Goal: Information Seeking & Learning: Compare options

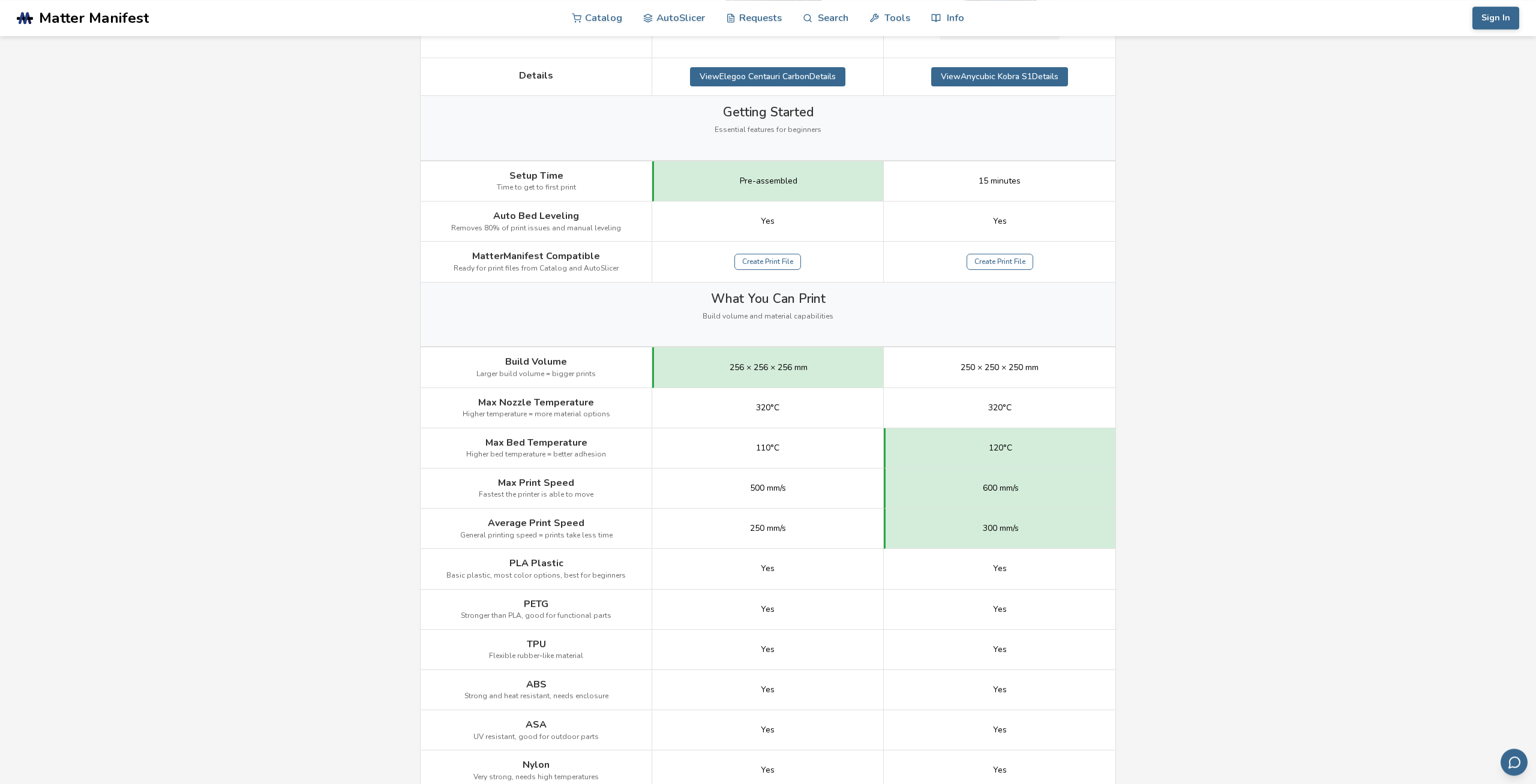
scroll to position [374, 0]
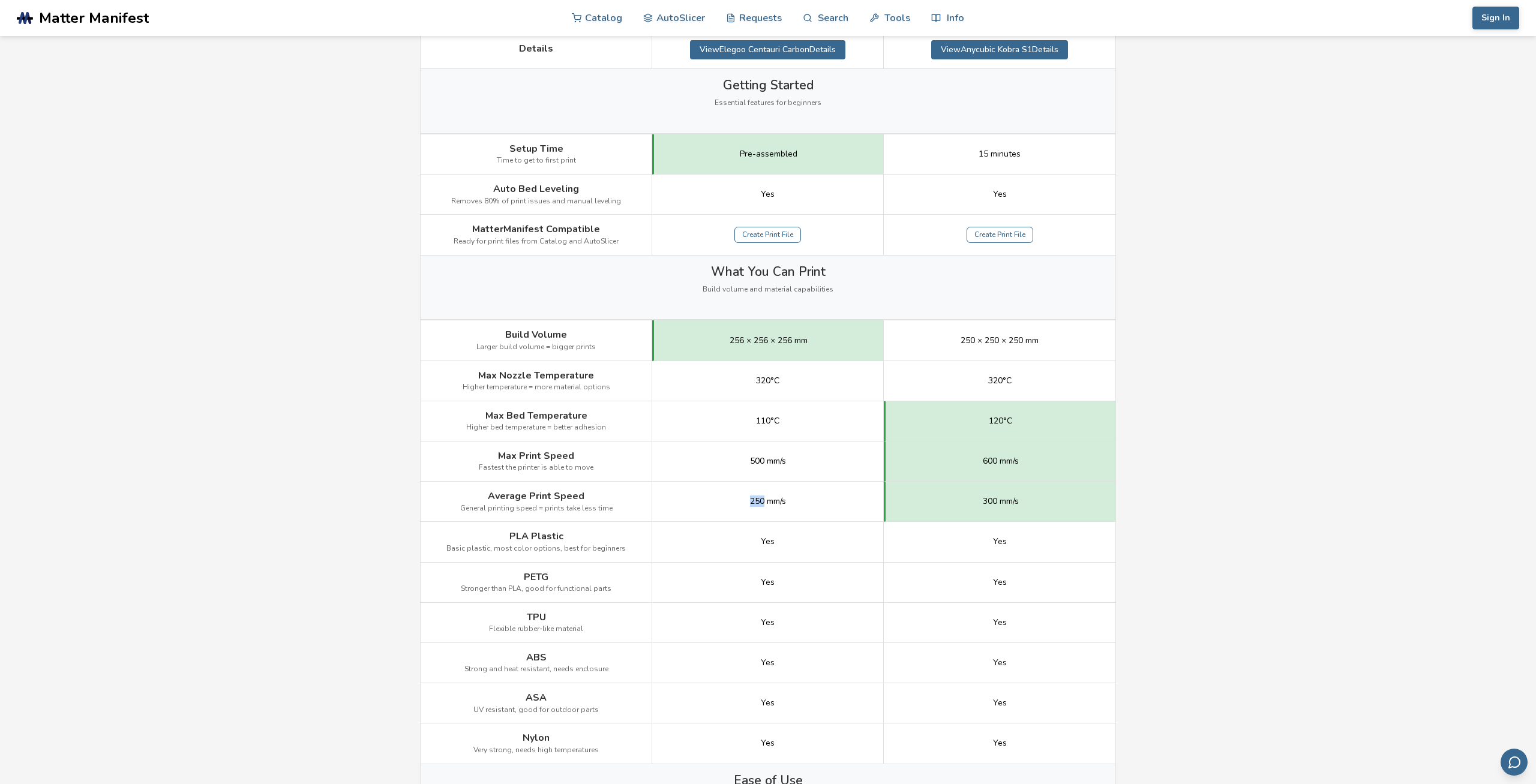
drag, startPoint x: 745, startPoint y: 500, endPoint x: 762, endPoint y: 506, distance: 18.0
click at [762, 506] on div "250 mm/s" at bounding box center [768, 502] width 231 height 40
drag, startPoint x: 739, startPoint y: 502, endPoint x: 797, endPoint y: 504, distance: 58.0
click at [797, 504] on div "250 mm/s" at bounding box center [768, 502] width 231 height 40
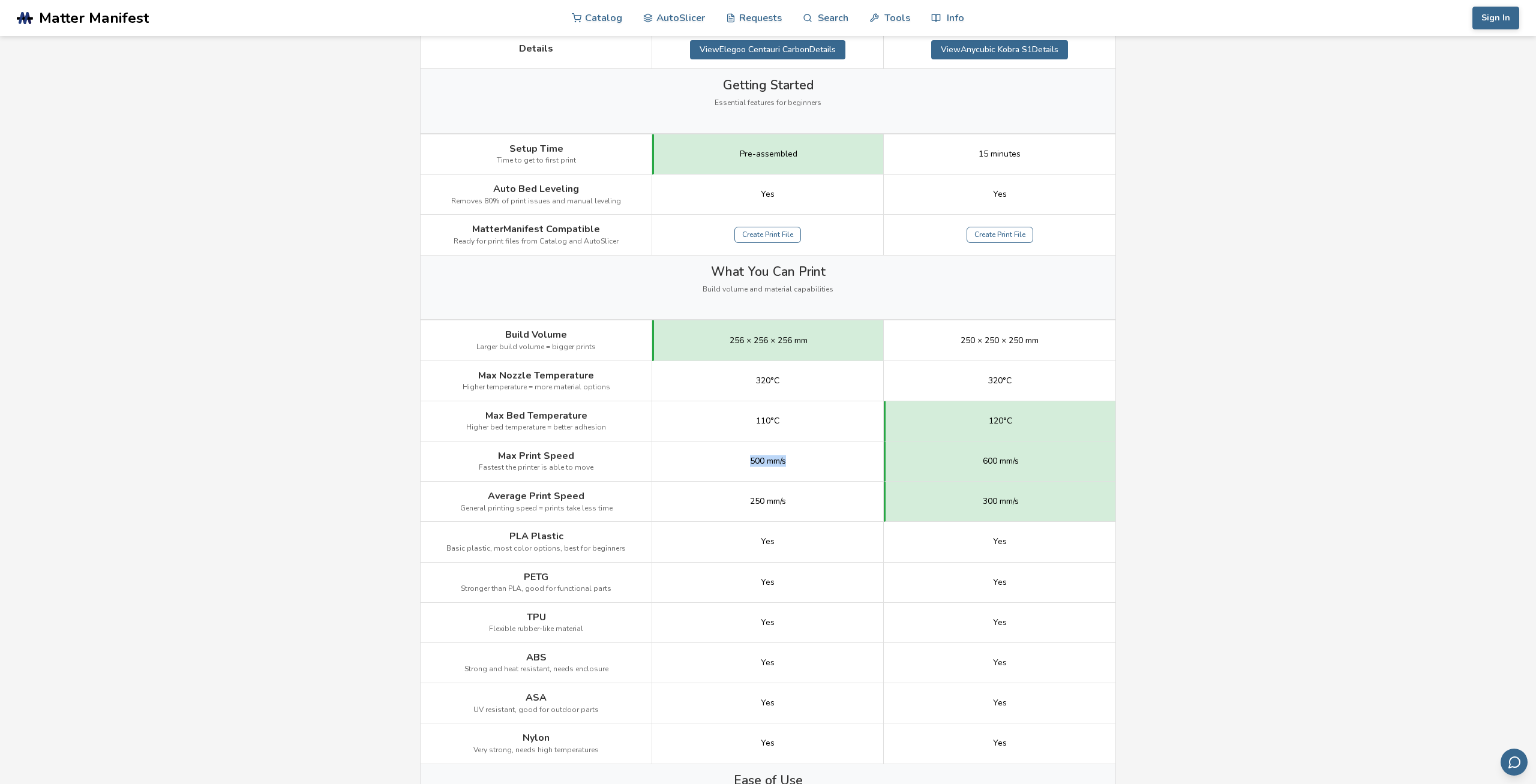
drag, startPoint x: 734, startPoint y: 467, endPoint x: 817, endPoint y: 459, distance: 83.4
click at [817, 459] on div "500 mm/s" at bounding box center [768, 462] width 231 height 40
drag, startPoint x: 750, startPoint y: 497, endPoint x: 803, endPoint y: 500, distance: 53.1
click at [803, 500] on div "250 mm/s" at bounding box center [768, 502] width 231 height 40
drag, startPoint x: 934, startPoint y: 447, endPoint x: 1065, endPoint y: 451, distance: 131.1
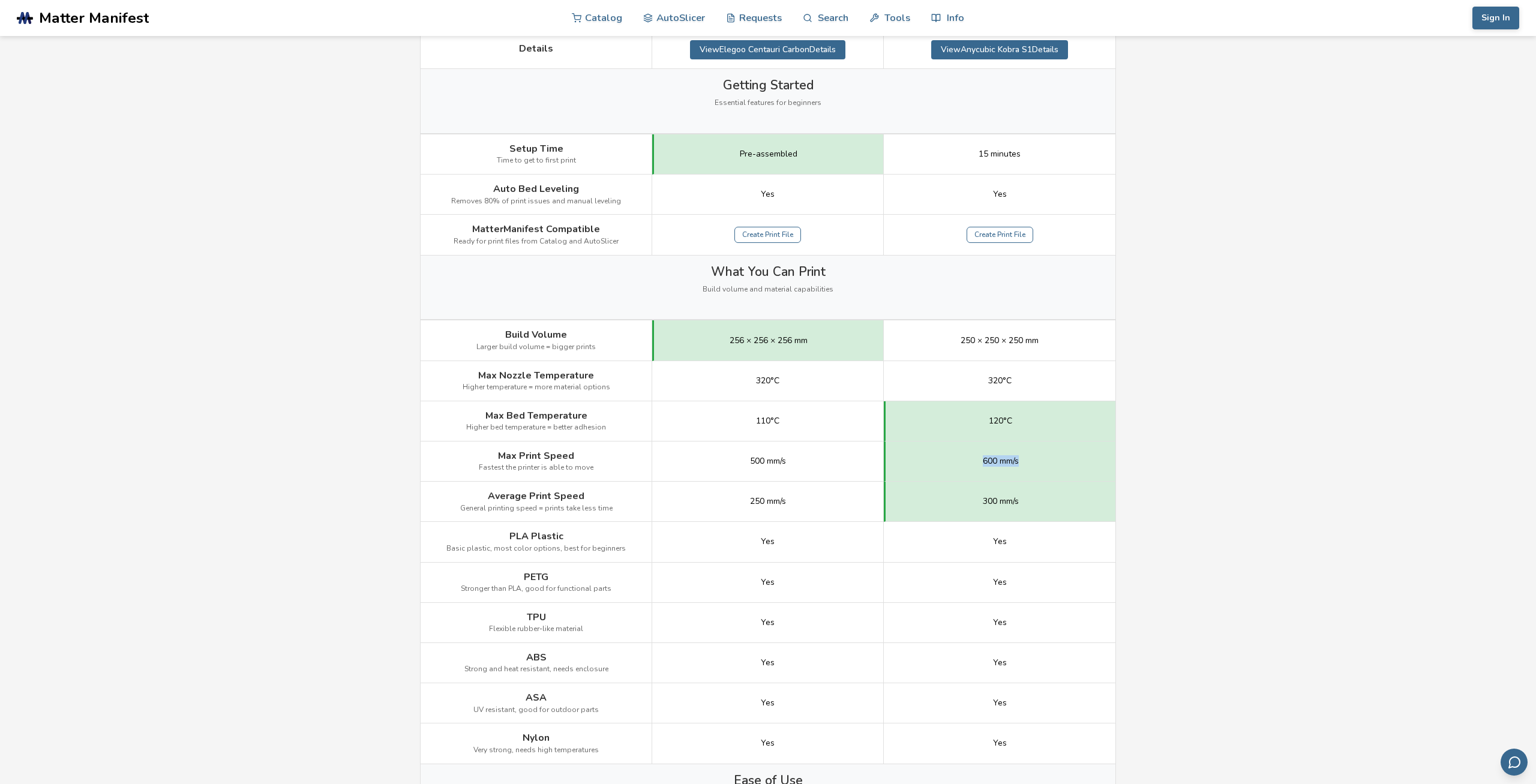
click at [1065, 451] on div "600 mm/s" at bounding box center [999, 462] width 231 height 40
drag, startPoint x: 757, startPoint y: 451, endPoint x: 1128, endPoint y: 446, distance: 371.0
click at [1116, 446] on div "Property Elegoo Centauri Carbon Anycubic Kobra S1 Image Details View Elegoo Cen…" at bounding box center [768, 738] width 696 height 1785
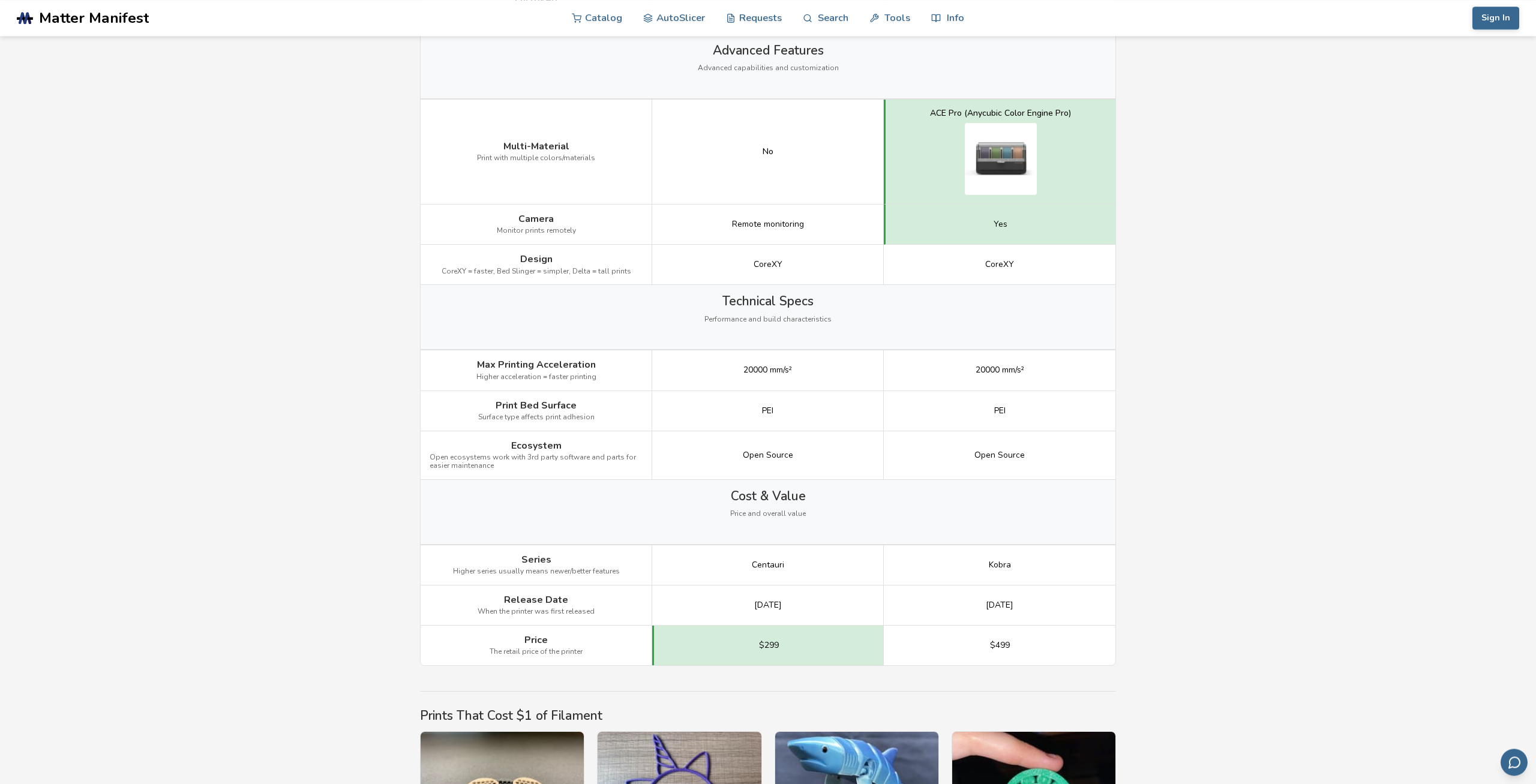
scroll to position [1435, 0]
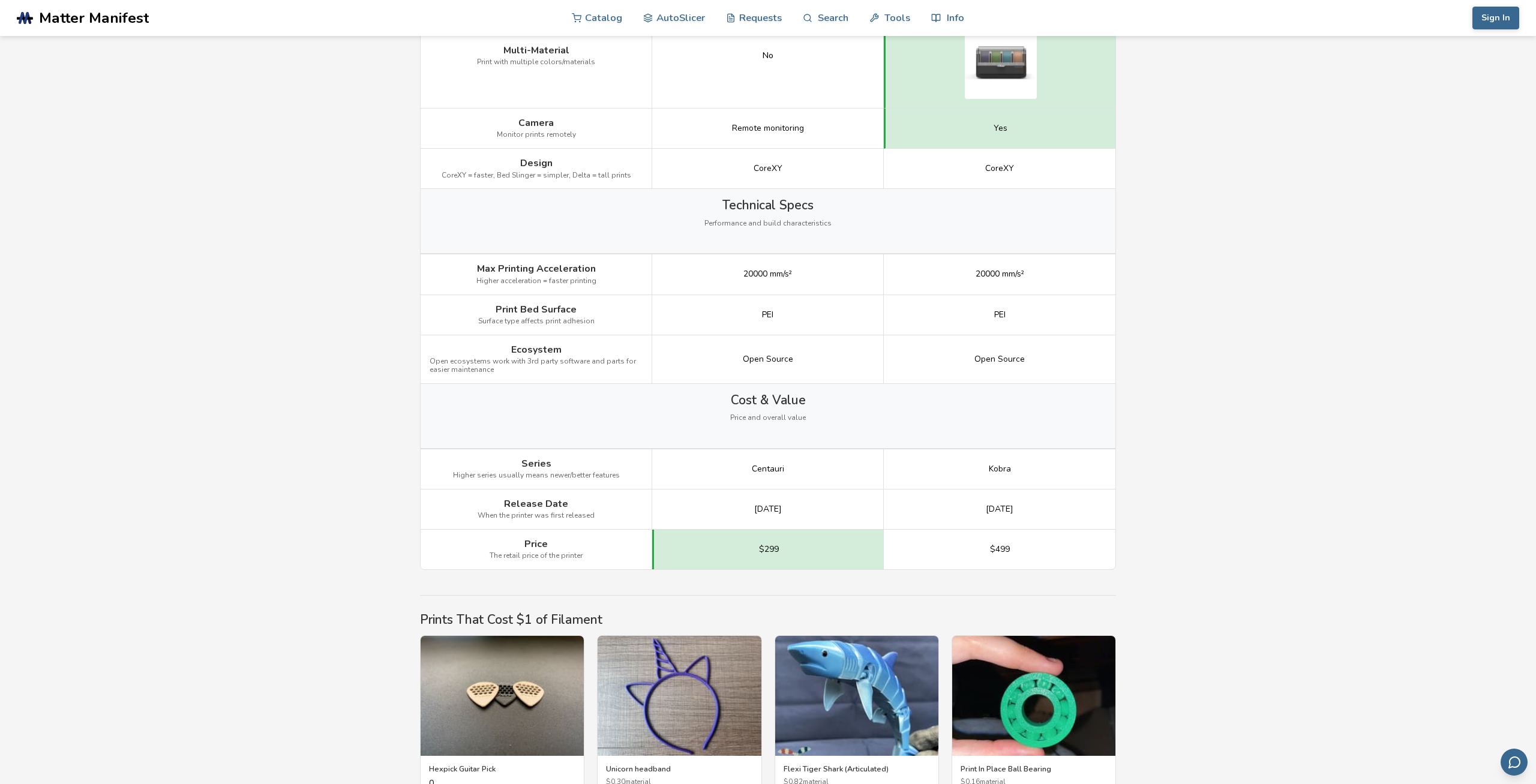
drag, startPoint x: 1063, startPoint y: 505, endPoint x: 732, endPoint y: 515, distance: 331.2
click at [0, 0] on div "Release Date When the printer was first released [DATE] [DATE]" at bounding box center [0, 0] width 0 height 0
click at [949, 502] on div "[DATE]" at bounding box center [999, 509] width 231 height 40
drag, startPoint x: 1013, startPoint y: 502, endPoint x: 667, endPoint y: 499, distance: 346.0
click at [0, 0] on div "Release Date When the printer was first released [DATE] [DATE]" at bounding box center [0, 0] width 0 height 0
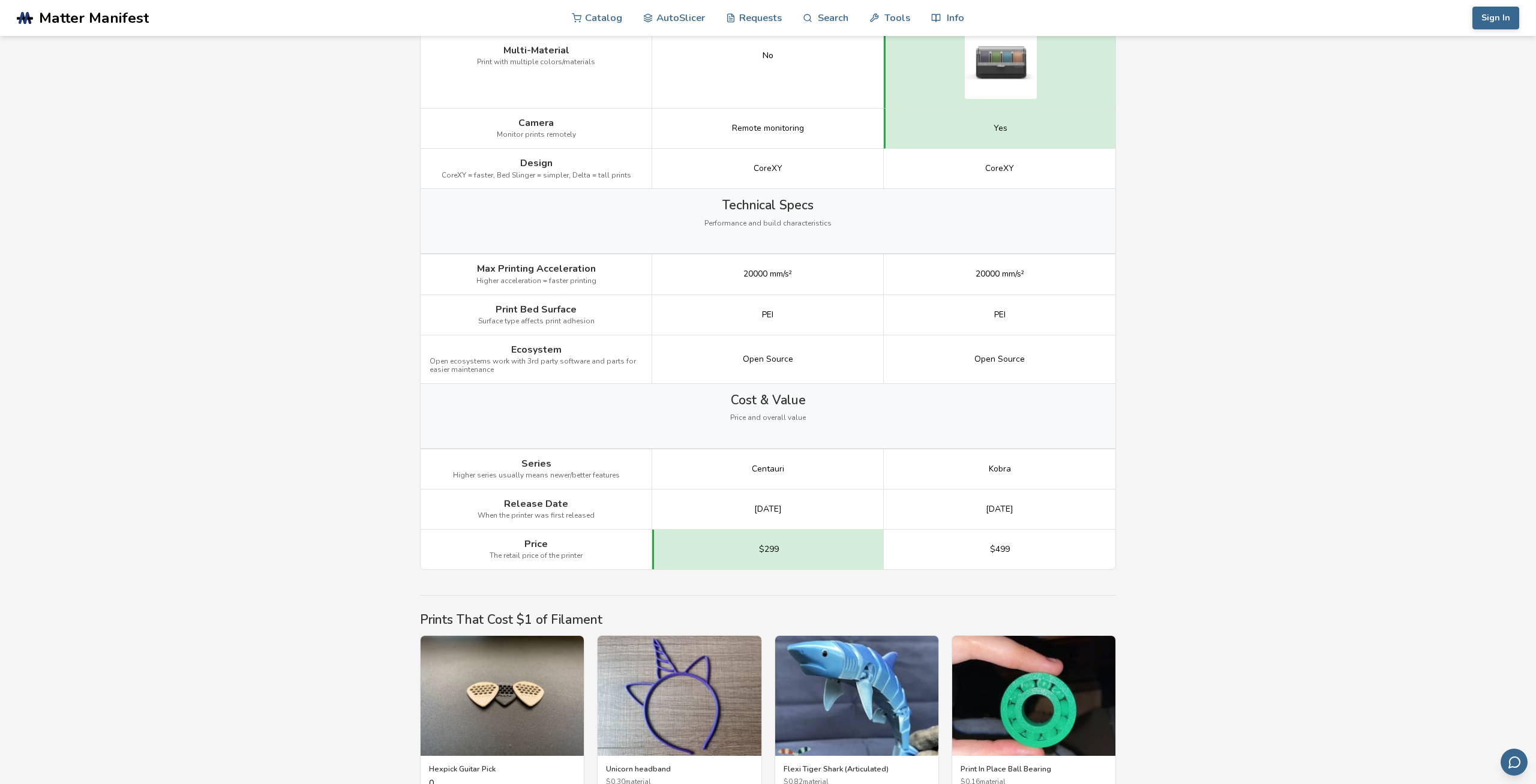
click at [904, 489] on div "[DATE]" at bounding box center [999, 509] width 231 height 40
drag, startPoint x: 925, startPoint y: 503, endPoint x: 713, endPoint y: 495, distance: 212.2
click at [0, 0] on div "Release Date When the printer was first released [DATE] [DATE]" at bounding box center [0, 0] width 0 height 0
click at [912, 494] on div "[DATE]" at bounding box center [999, 509] width 231 height 40
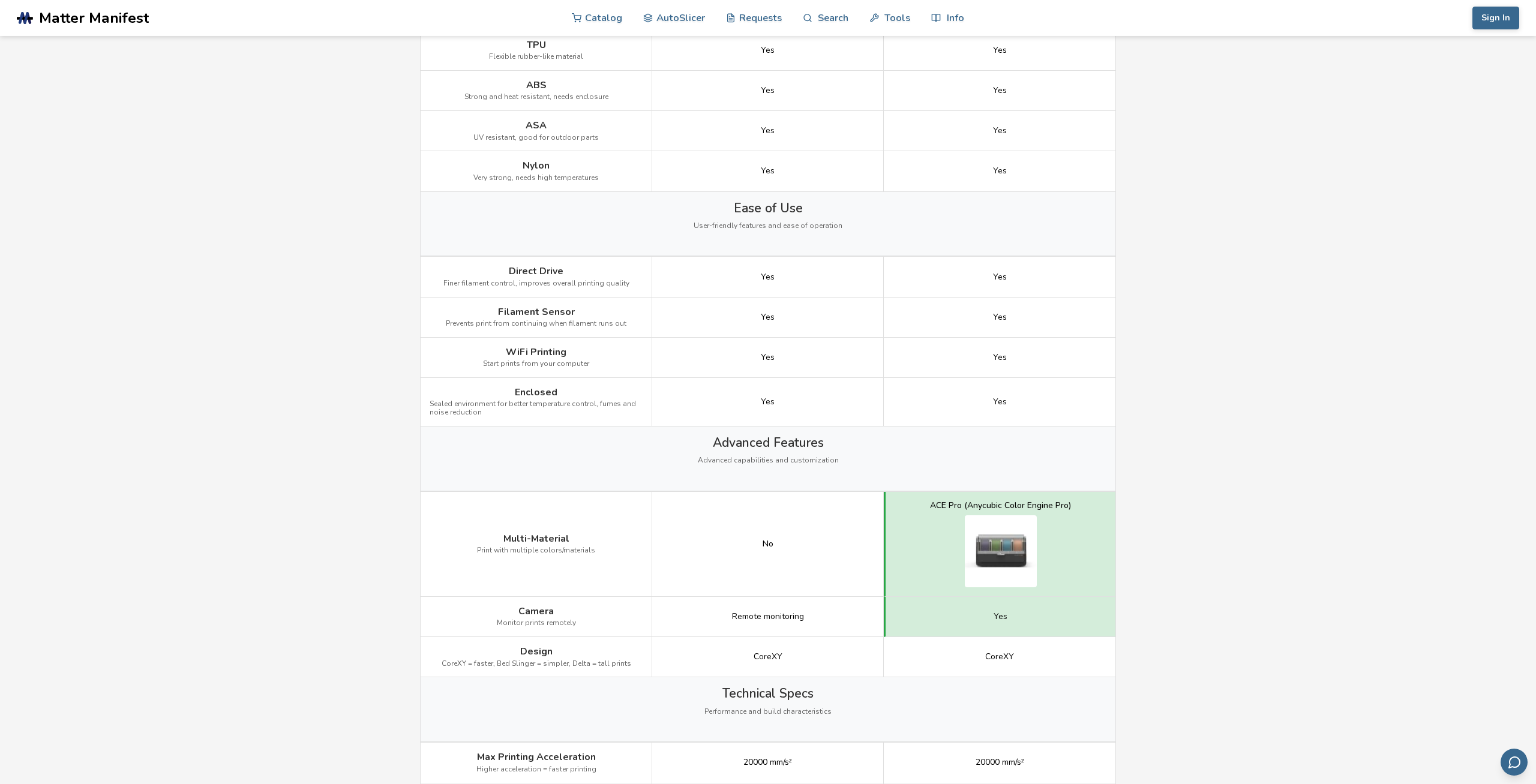
scroll to position [936, 0]
